Goal: Information Seeking & Learning: Learn about a topic

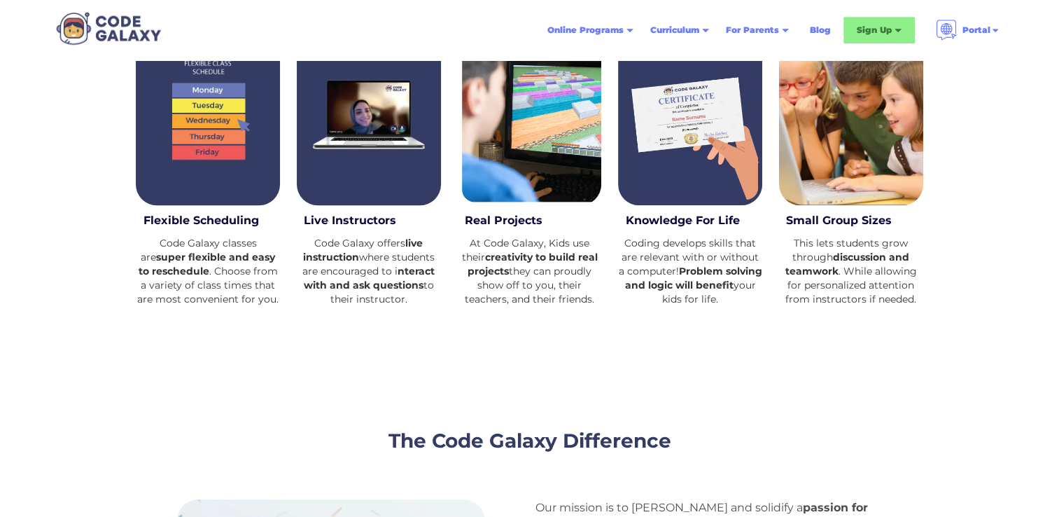
scroll to position [700, 0]
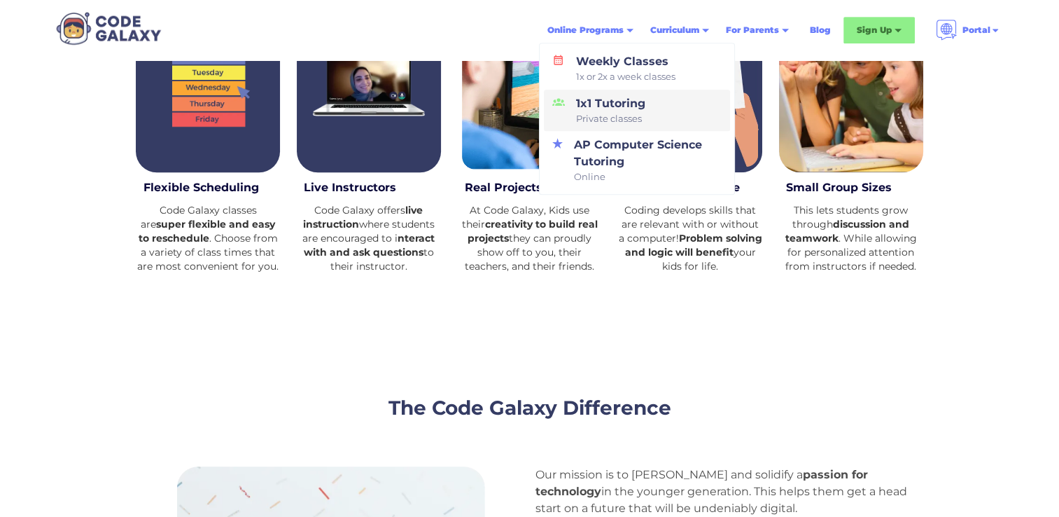
click at [610, 109] on div "1x1 Tutoring Private classes" at bounding box center [608, 110] width 75 height 31
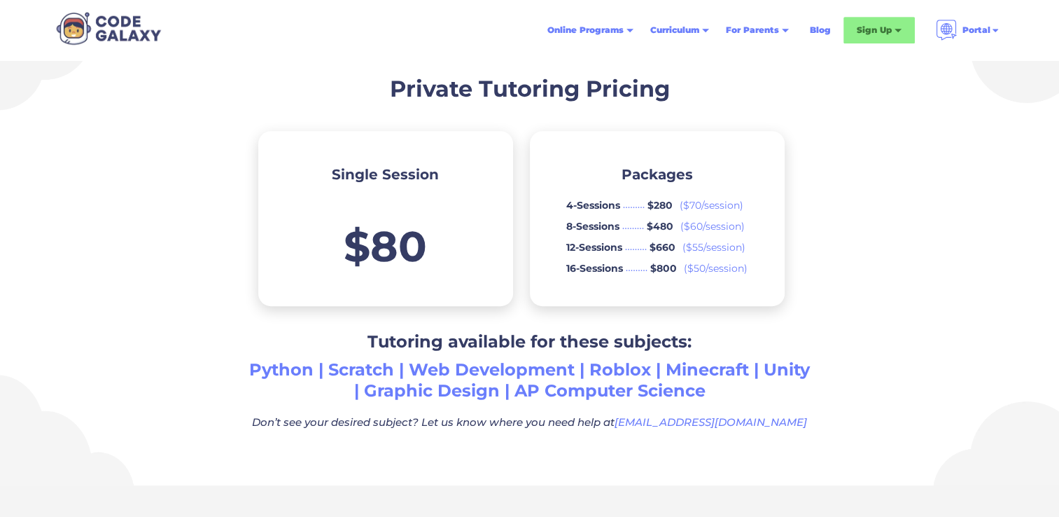
scroll to position [770, 0]
